Goal: Task Accomplishment & Management: Complete application form

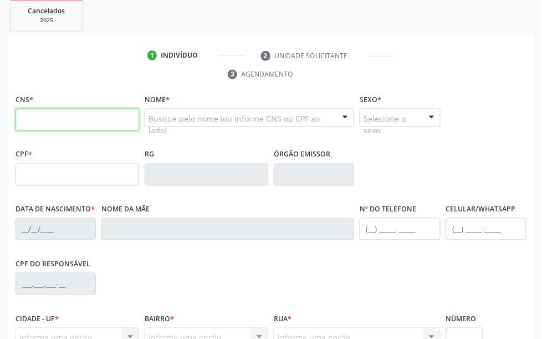
scroll to position [130, 0]
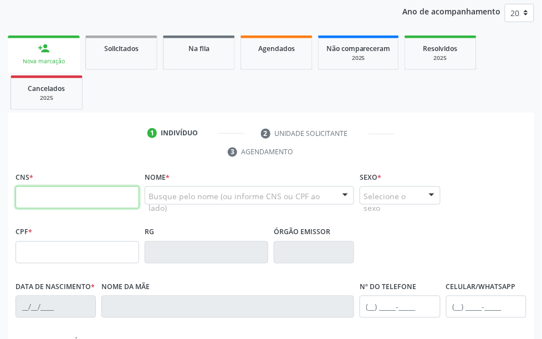
click at [43, 192] on input "text" at bounding box center [78, 197] width 124 height 22
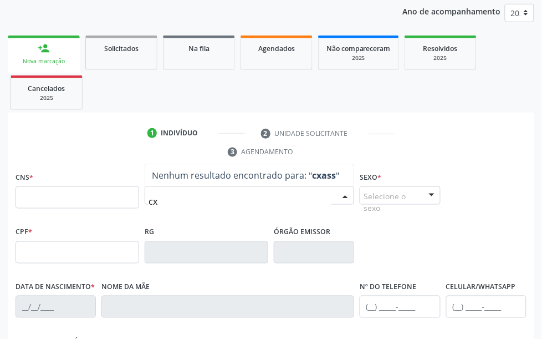
type input "c"
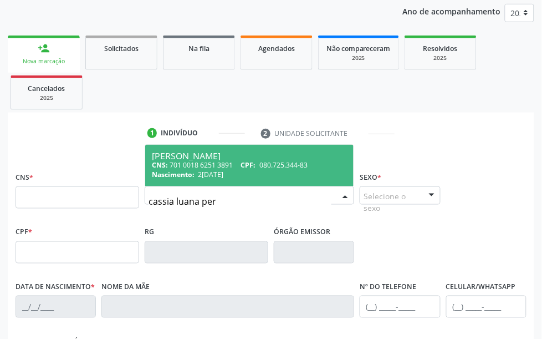
type input "[PERSON_NAME]"
click at [201, 161] on div "CNS: 701 0018 6251 3891 CPF: 080.725.344-83" at bounding box center [249, 164] width 195 height 9
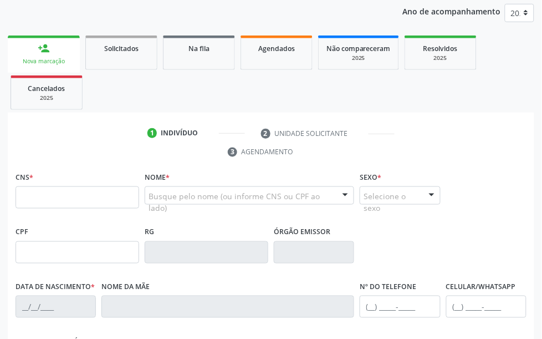
type input "701 0018 6251 3891"
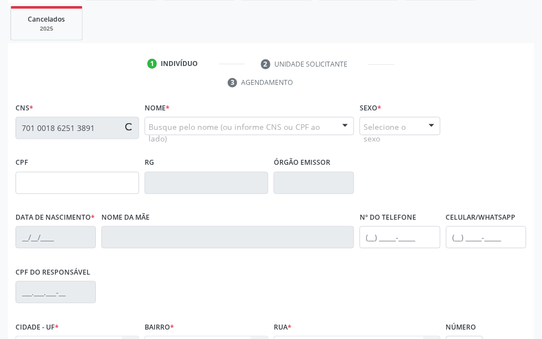
type input "080.725.344-83"
type input "2[DATE]"
type input "[PERSON_NAME]"
type input "[PHONE_NUMBER]"
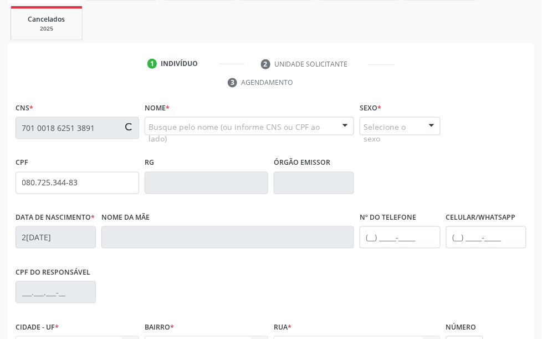
type input "87"
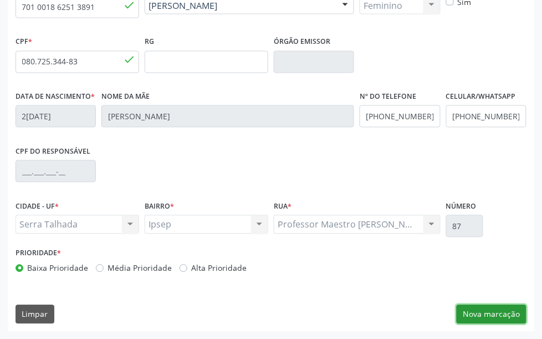
click at [434, 261] on button "Nova marcação" at bounding box center [492, 314] width 70 height 19
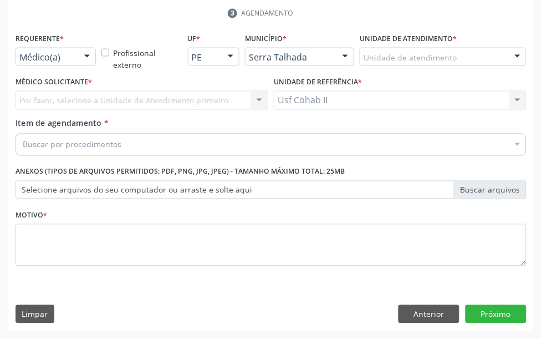
scroll to position [270, 0]
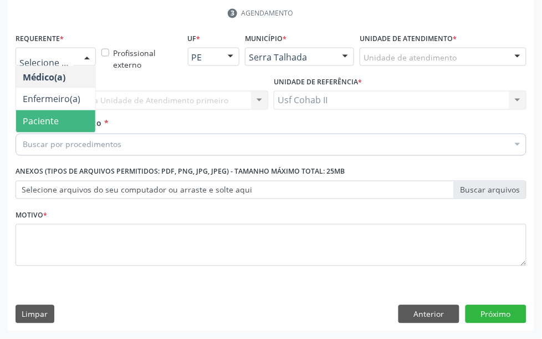
click at [44, 113] on span "Paciente" at bounding box center [55, 121] width 79 height 22
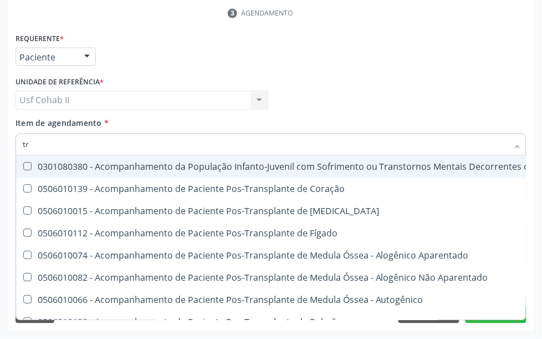
type input "t"
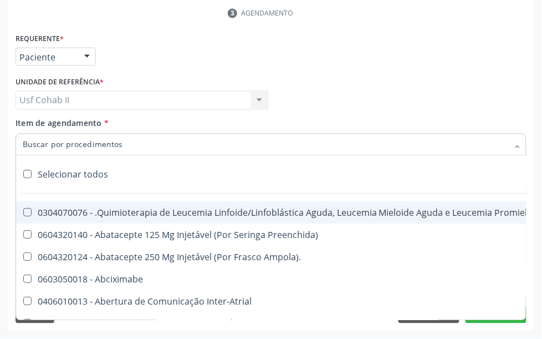
paste input "0205020186"
type input "0205020186"
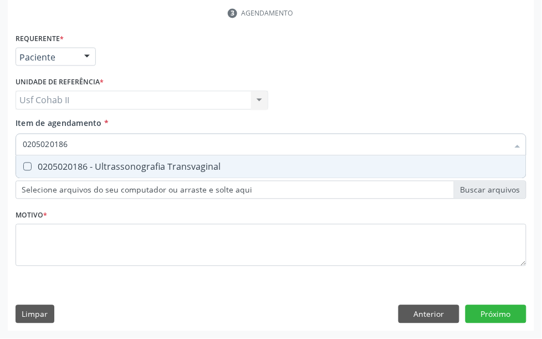
click at [114, 165] on div "0205020186 - Ultrassonografia Transvaginal" at bounding box center [271, 166] width 497 height 9
checkbox Transvaginal "true"
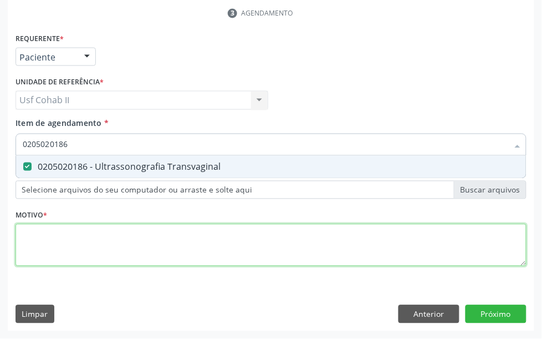
click at [79, 240] on div "Requerente * Paciente Médico(a) Enfermeiro(a) Paciente Nenhum resultado encontr…" at bounding box center [271, 156] width 511 height 251
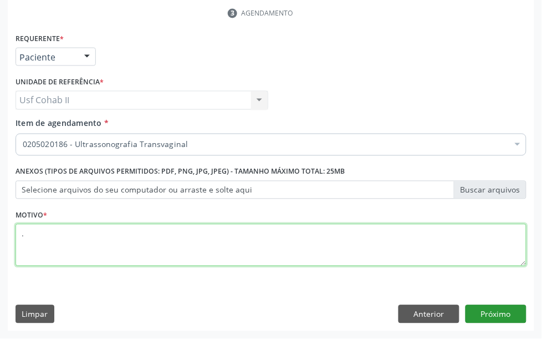
type textarea "."
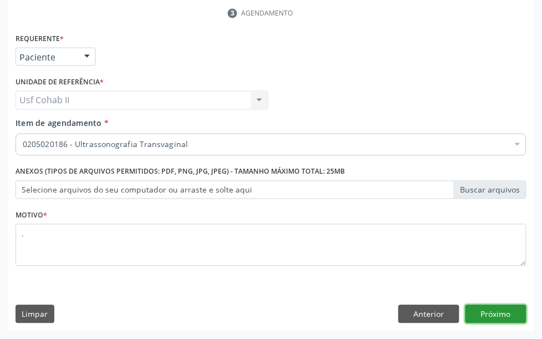
click at [434, 261] on button "Próximo" at bounding box center [496, 314] width 61 height 19
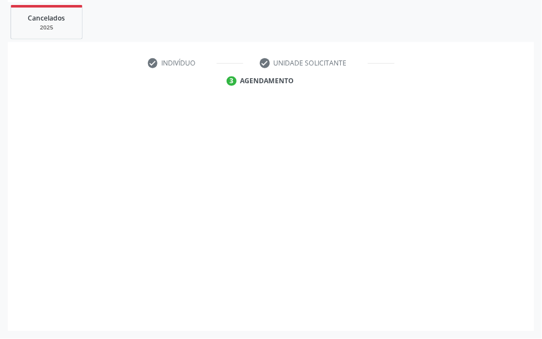
scroll to position [201, 0]
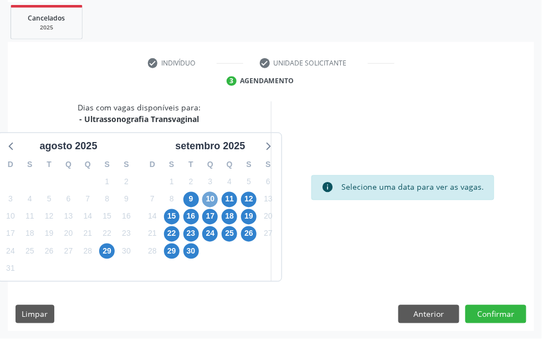
click at [212, 197] on span "10" at bounding box center [210, 200] width 16 height 16
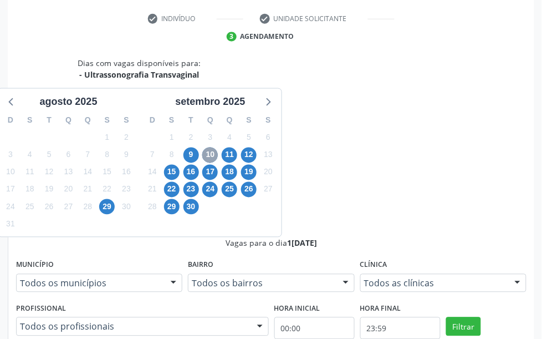
scroll to position [270, 0]
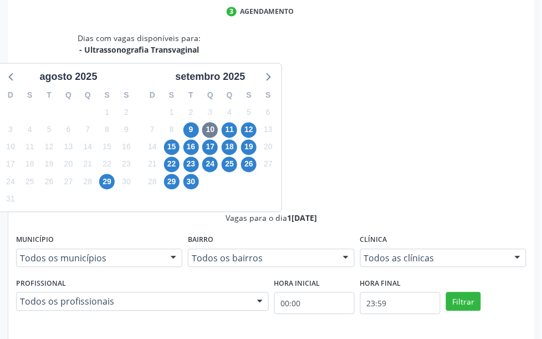
radio input "true"
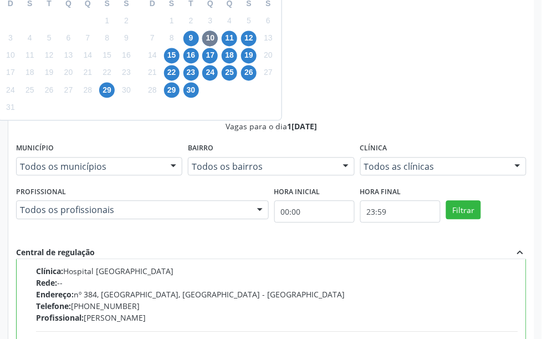
scroll to position [387, 0]
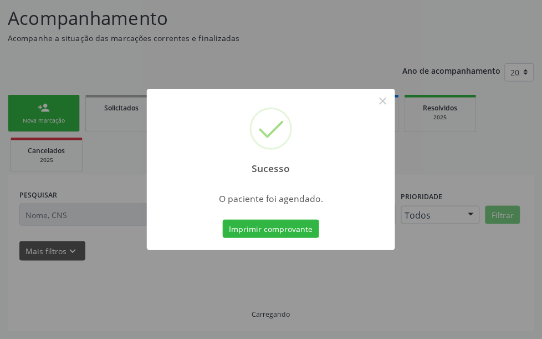
scroll to position [71, 0]
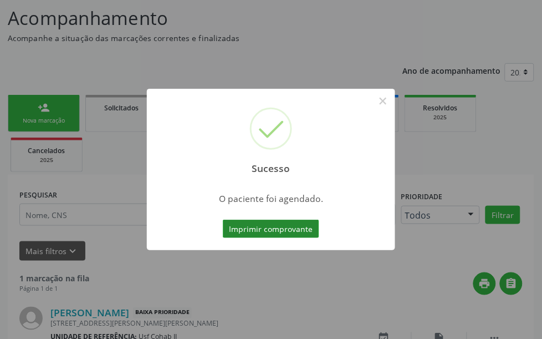
click at [308, 226] on button "Imprimir comprovante" at bounding box center [271, 229] width 96 height 19
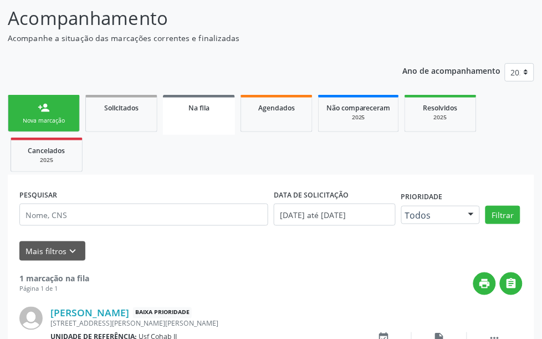
click at [55, 107] on link "person_add Nova marcação" at bounding box center [44, 113] width 72 height 37
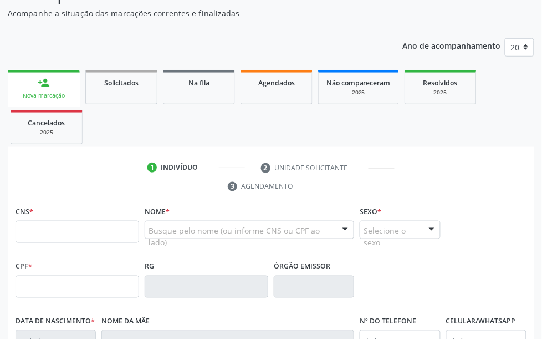
scroll to position [140, 0]
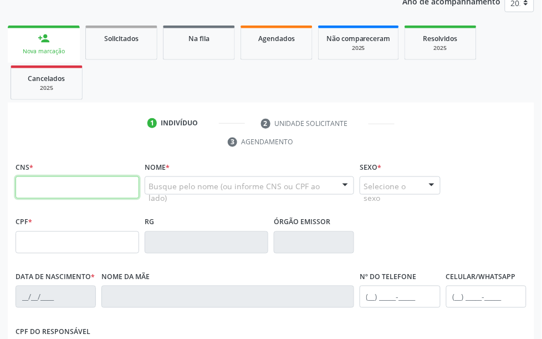
drag, startPoint x: 50, startPoint y: 184, endPoint x: 53, endPoint y: 177, distance: 6.9
click at [49, 184] on input "text" at bounding box center [78, 187] width 124 height 22
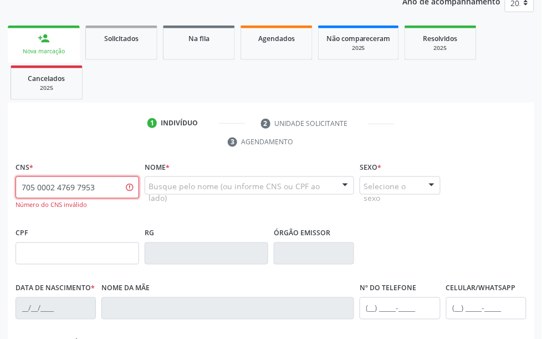
type input "705 0002 4769 7953"
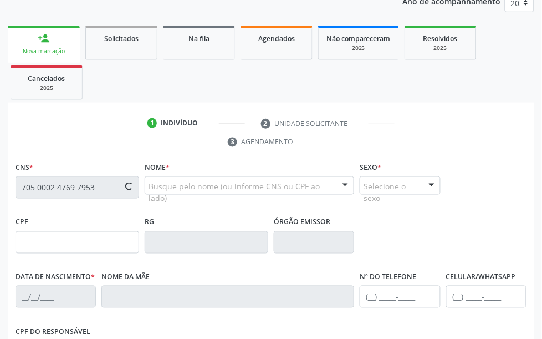
type input "[DATE]"
type input "[PERSON_NAME]"
type input "[PHONE_NUMBER]"
type input "106"
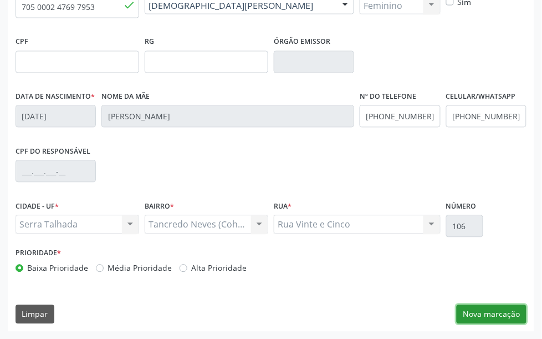
click at [434, 261] on button "Nova marcação" at bounding box center [492, 314] width 70 height 19
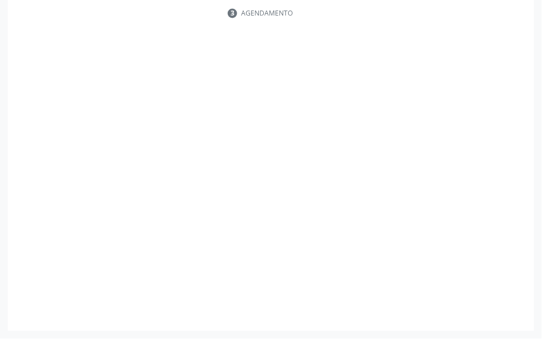
scroll to position [270, 0]
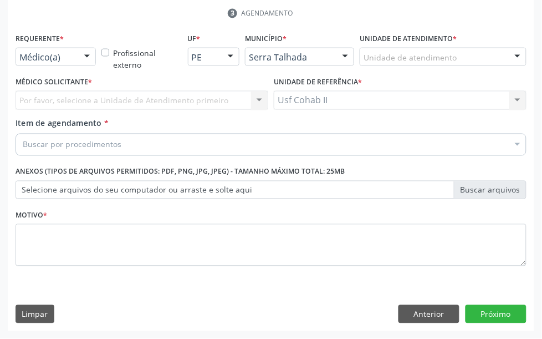
click at [75, 57] on div "Médico(a)" at bounding box center [56, 57] width 80 height 19
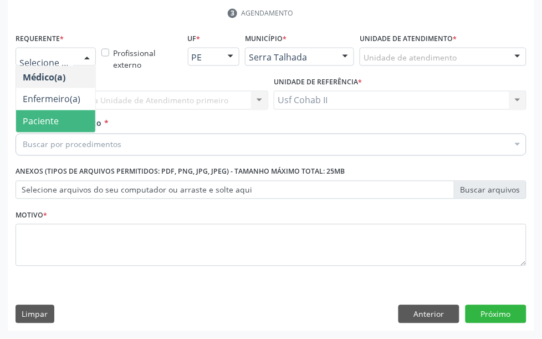
click at [65, 121] on span "Paciente" at bounding box center [55, 121] width 79 height 22
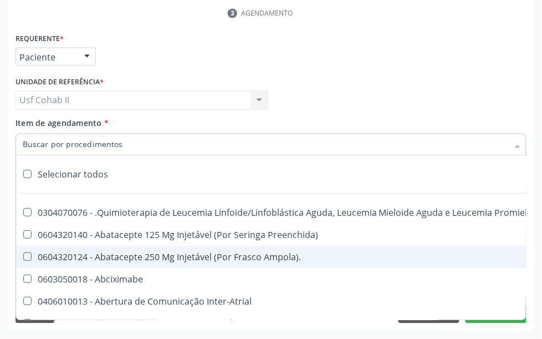
paste input "0205020046"
type input "0205020046"
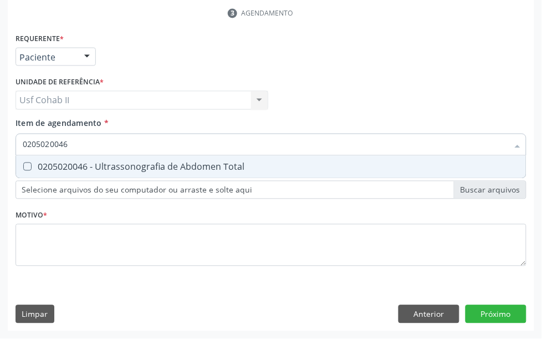
click at [68, 167] on div "0205020046 - Ultrassonografia de Abdomen Total" at bounding box center [271, 166] width 497 height 9
checkbox Total "true"
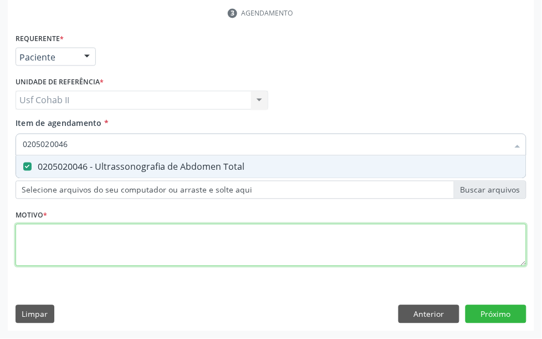
click at [63, 241] on div "Requerente * Paciente Médico(a) Enfermeiro(a) Paciente Nenhum resultado encontr…" at bounding box center [271, 156] width 511 height 251
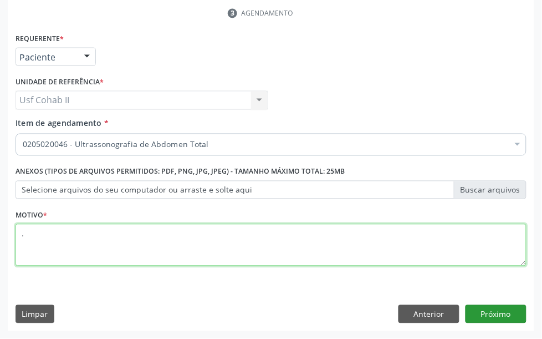
type textarea "."
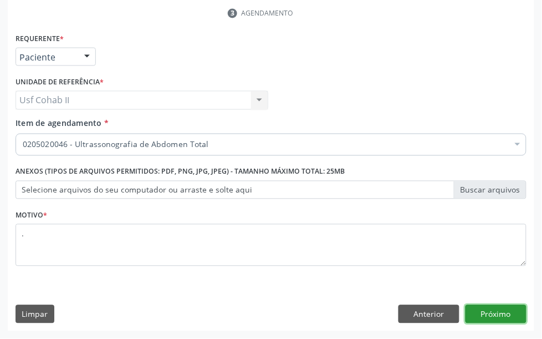
click at [434, 261] on button "Próximo" at bounding box center [496, 314] width 61 height 19
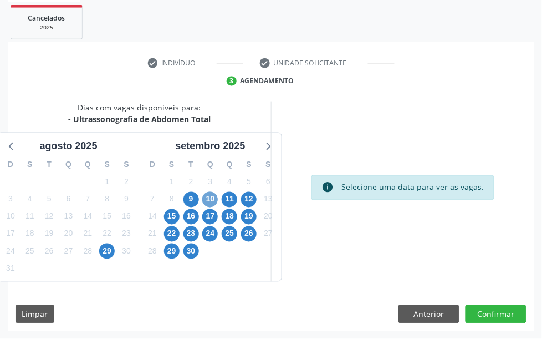
click at [211, 201] on span "10" at bounding box center [210, 200] width 16 height 16
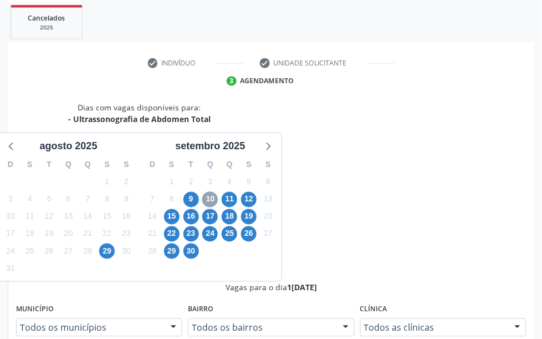
scroll to position [270, 0]
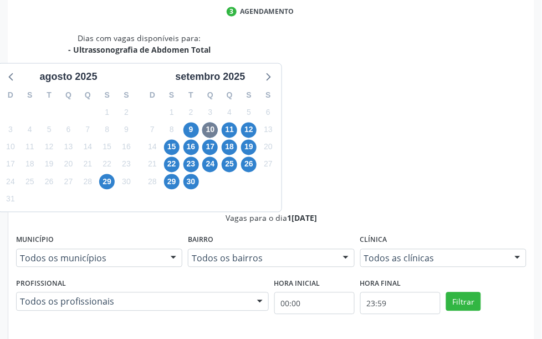
radio input "true"
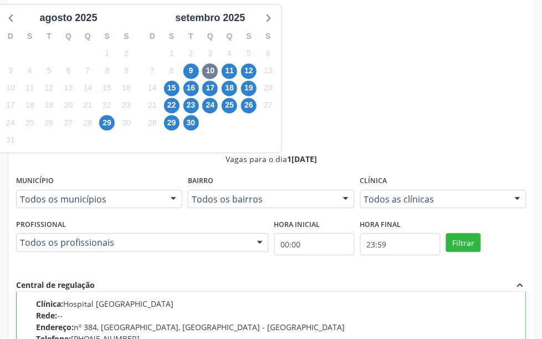
scroll to position [387, 0]
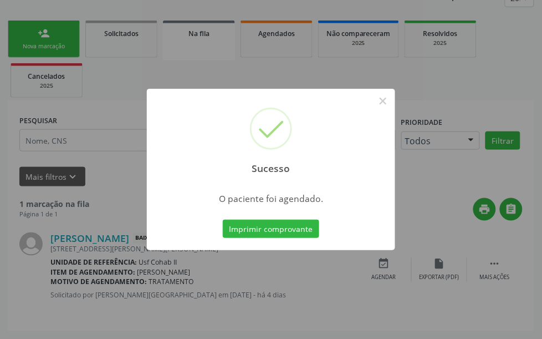
scroll to position [71, 0]
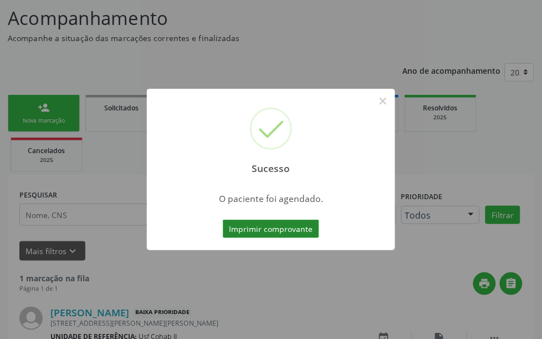
click at [262, 229] on button "Imprimir comprovante" at bounding box center [271, 229] width 96 height 19
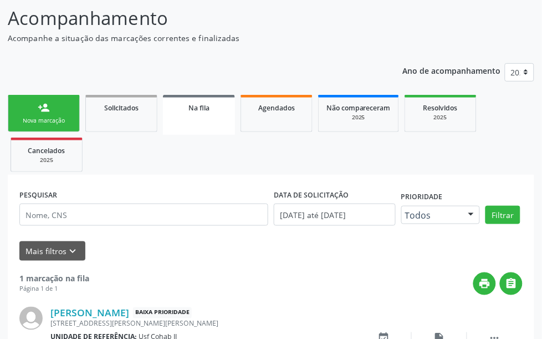
click at [27, 110] on link "person_add Nova marcação" at bounding box center [44, 113] width 72 height 37
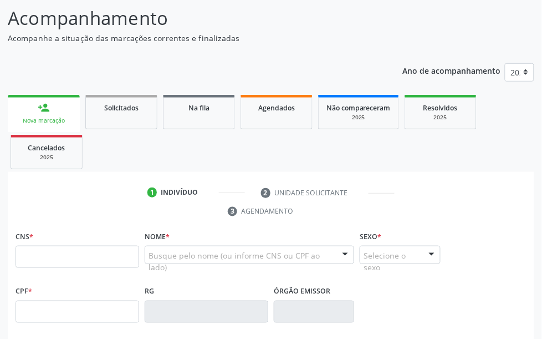
scroll to position [140, 0]
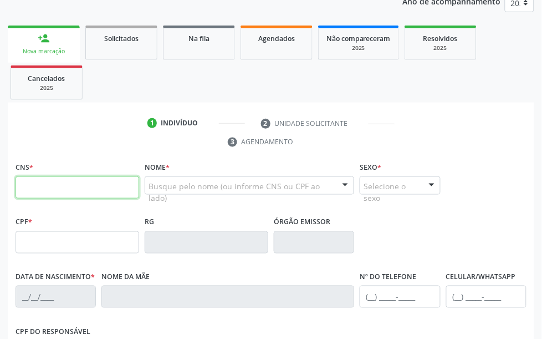
click at [52, 185] on input "text" at bounding box center [78, 187] width 124 height 22
type input "700 4019 0073 3642"
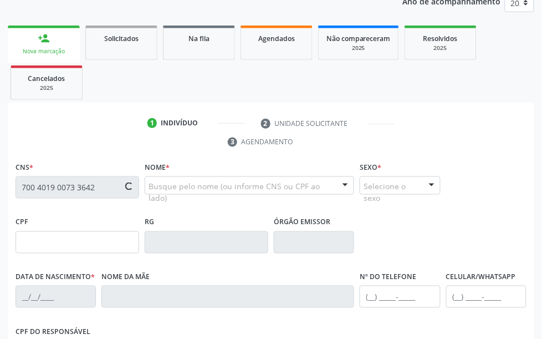
type input "100.305.894-95"
type input "2[DATE]"
type input "[PERSON_NAME]"
type input "[PHONE_NUMBER]"
type input "749.344.654-72"
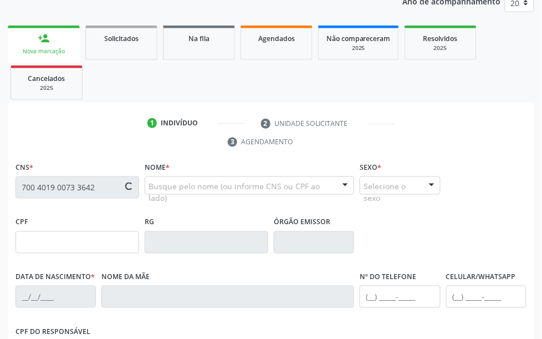
type input "452"
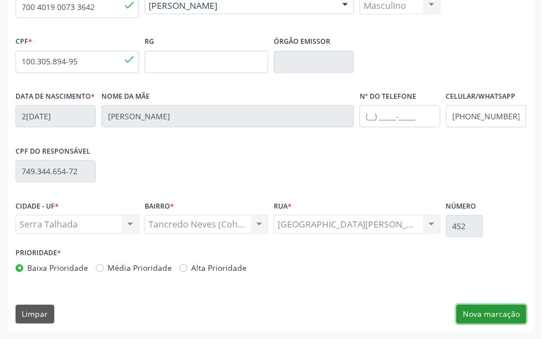
click at [434, 261] on button "Nova marcação" at bounding box center [492, 314] width 70 height 19
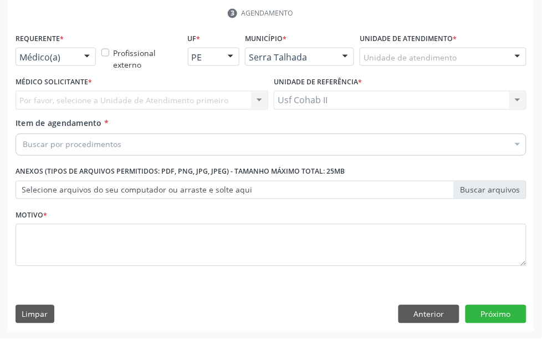
scroll to position [270, 0]
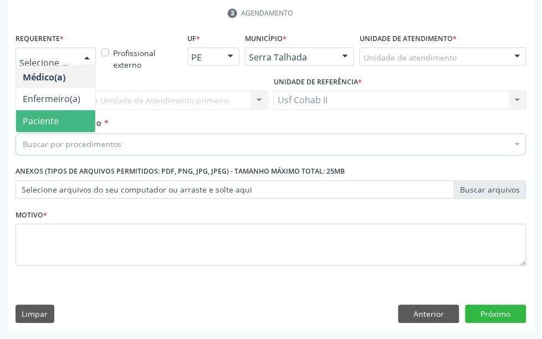
click at [50, 117] on span "Paciente" at bounding box center [41, 121] width 36 height 12
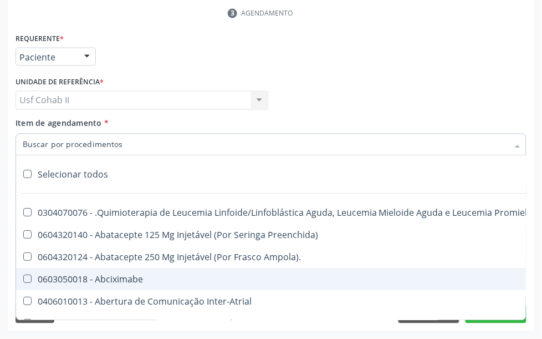
paste input "0205020054"
type input "0205020054"
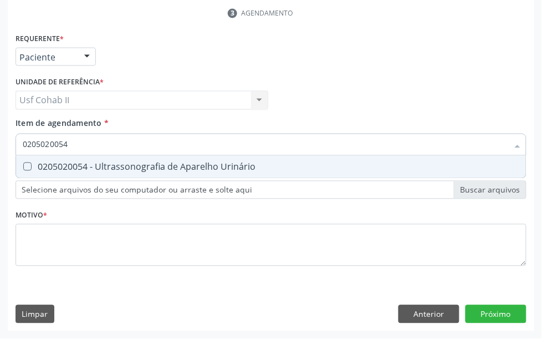
click at [115, 166] on div "0205020054 - Ultrassonografia de Aparelho Urinário" at bounding box center [271, 166] width 497 height 9
checkbox Urinário "true"
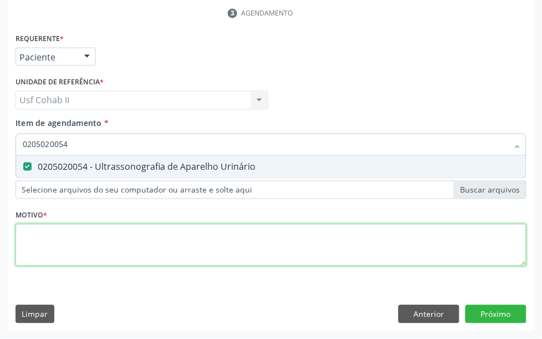
click at [87, 235] on div "Requerente * Paciente Médico(a) Enfermeiro(a) Paciente Nenhum resultado encontr…" at bounding box center [271, 156] width 511 height 251
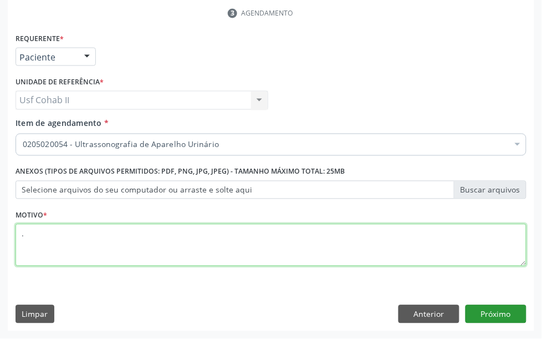
type textarea "."
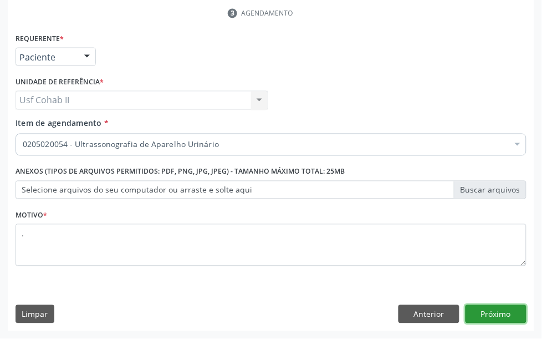
click at [434, 261] on button "Próximo" at bounding box center [496, 314] width 61 height 19
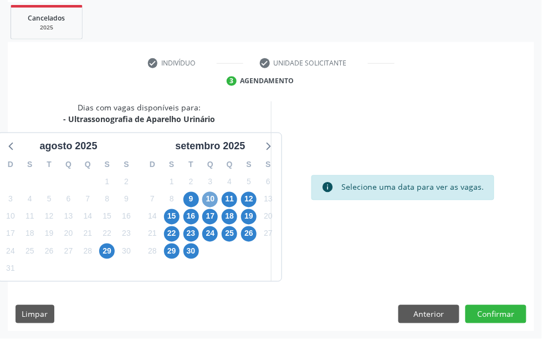
click at [211, 200] on span "10" at bounding box center [210, 200] width 16 height 16
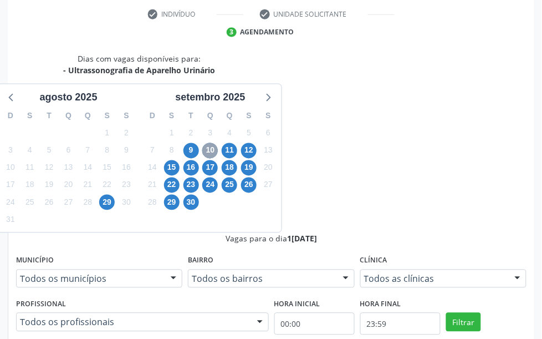
scroll to position [270, 0]
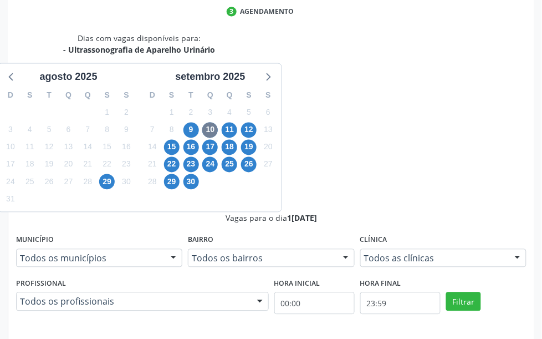
radio input "true"
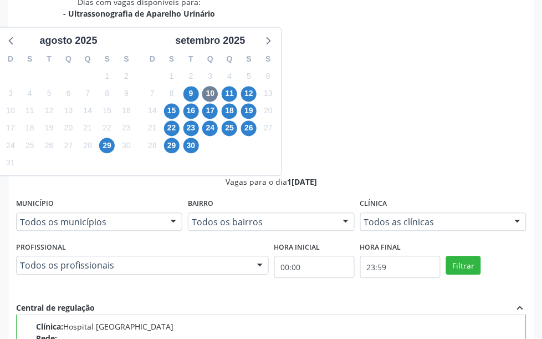
scroll to position [387, 0]
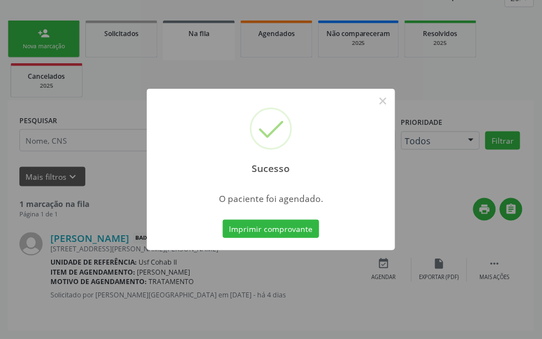
scroll to position [71, 0]
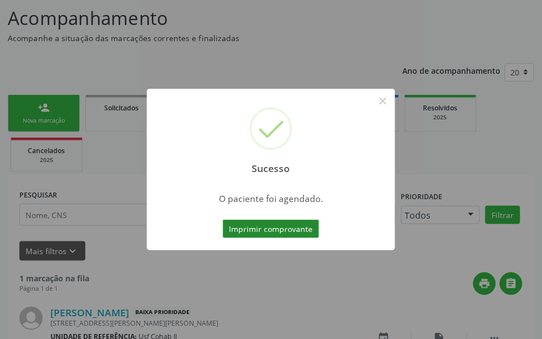
click at [265, 223] on button "Imprimir comprovante" at bounding box center [271, 229] width 96 height 19
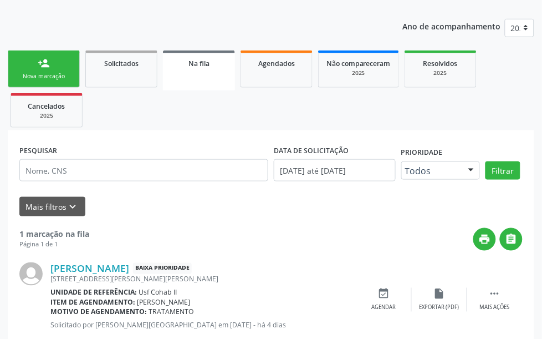
scroll to position [140, 0]
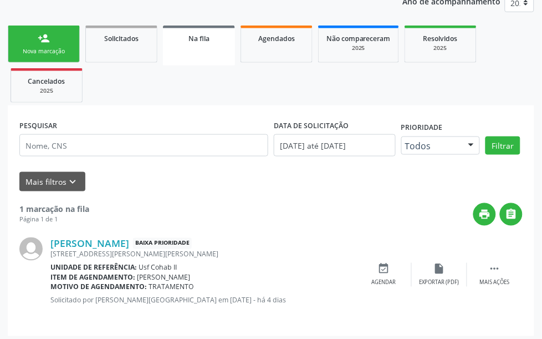
click at [38, 42] on div "person_add" at bounding box center [44, 38] width 12 height 12
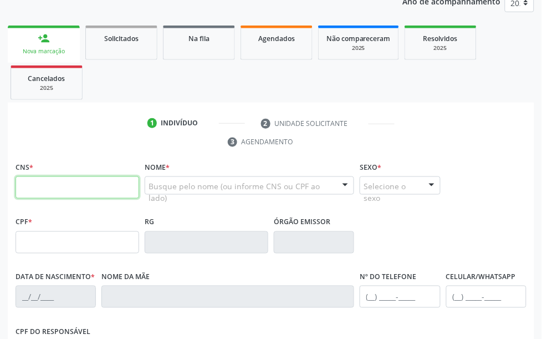
click at [70, 196] on input "text" at bounding box center [78, 187] width 124 height 22
type input "709 0078 0741 7917"
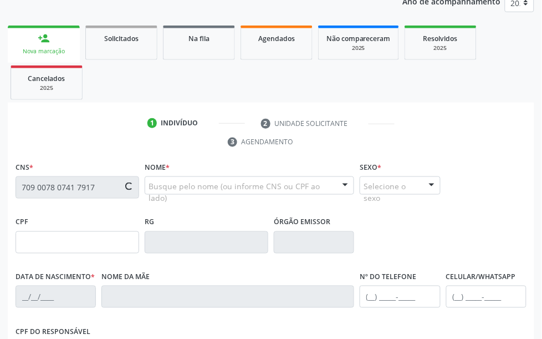
type input "020.560.184-70"
type input "[DATE]"
type input "[PERSON_NAME]"
type input "[PHONE_NUMBER]"
type input "866"
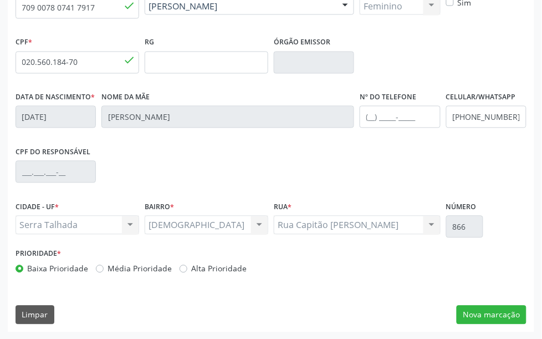
scroll to position [321, 0]
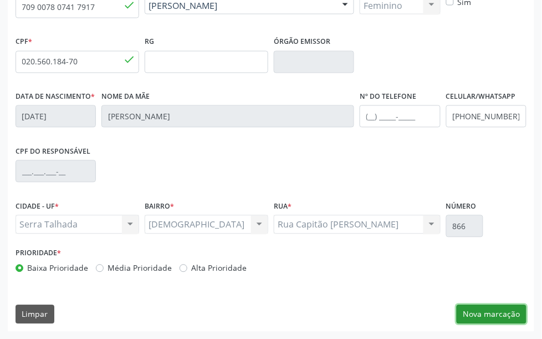
click at [434, 261] on button "Nova marcação" at bounding box center [492, 314] width 70 height 19
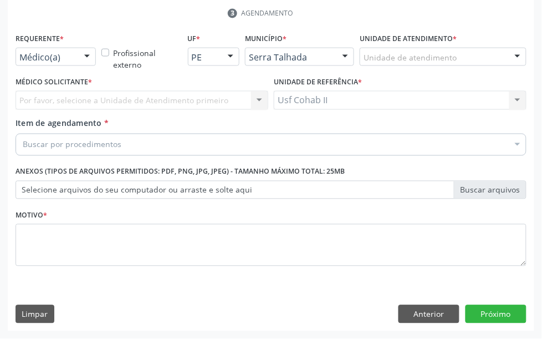
scroll to position [270, 0]
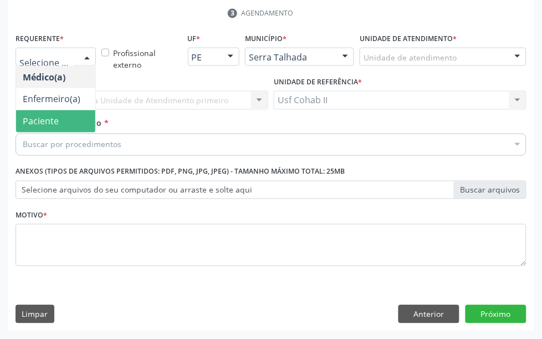
click at [60, 116] on span "Paciente" at bounding box center [55, 121] width 79 height 22
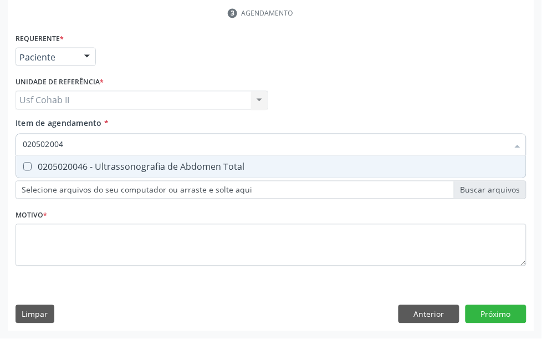
type input "0205020046"
click at [139, 164] on div "0205020046 - Ultrassonografia de Abdomen Total" at bounding box center [271, 166] width 497 height 9
checkbox Total "true"
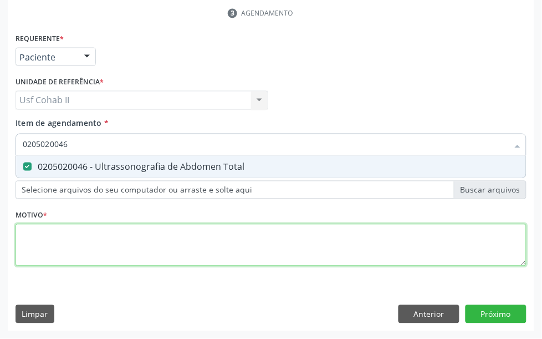
click at [74, 231] on div "Requerente * Paciente Médico(a) Enfermeiro(a) Paciente Nenhum resultado encontr…" at bounding box center [271, 156] width 511 height 251
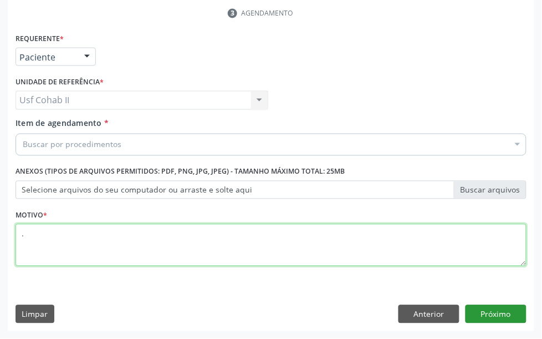
type textarea "."
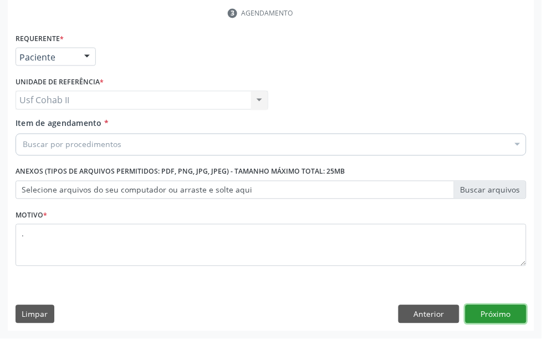
click at [434, 261] on button "Próximo" at bounding box center [496, 314] width 61 height 19
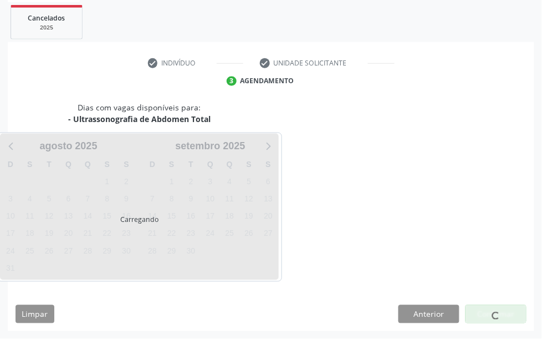
scroll to position [201, 0]
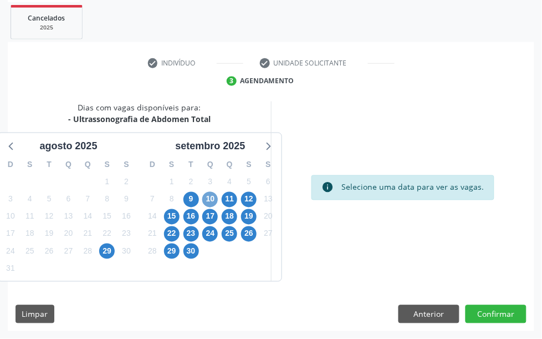
click at [210, 200] on span "10" at bounding box center [210, 200] width 16 height 16
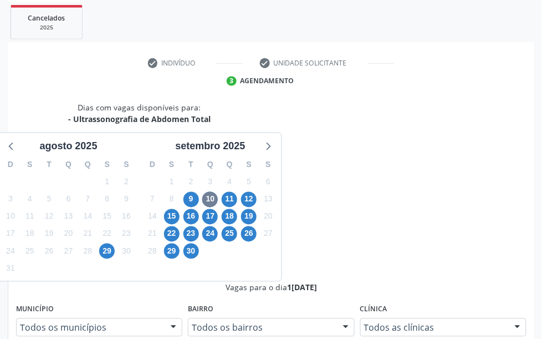
radio input "true"
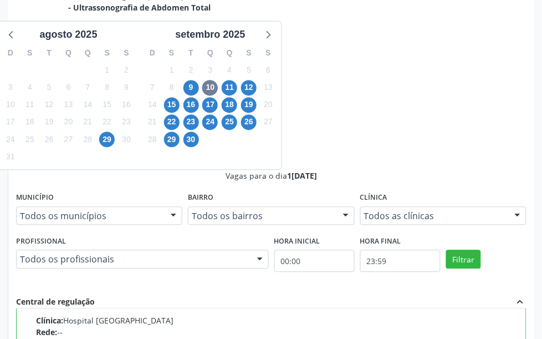
scroll to position [387, 0]
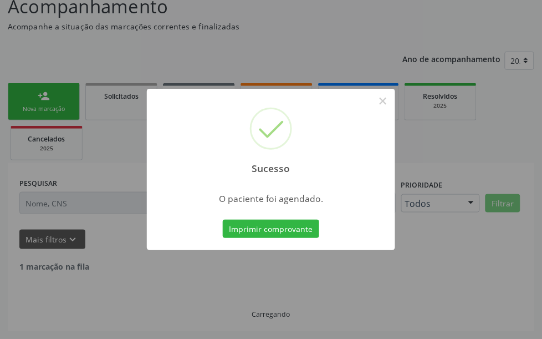
scroll to position [71, 0]
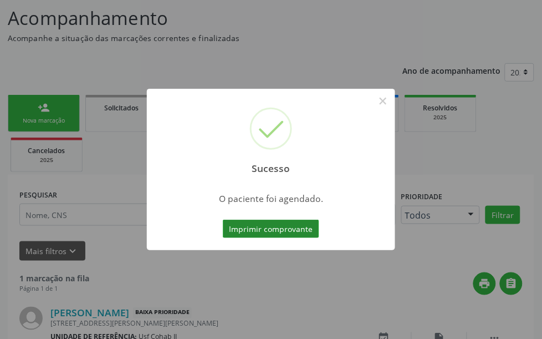
click at [296, 227] on button "Imprimir comprovante" at bounding box center [271, 229] width 96 height 19
